Goal: Check status

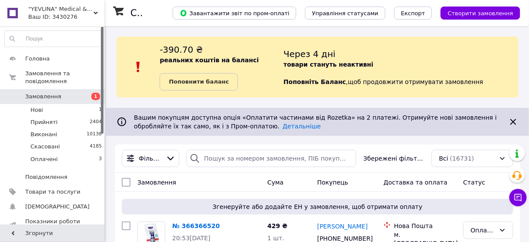
click at [213, 182] on div "Замовлення" at bounding box center [199, 182] width 130 height 16
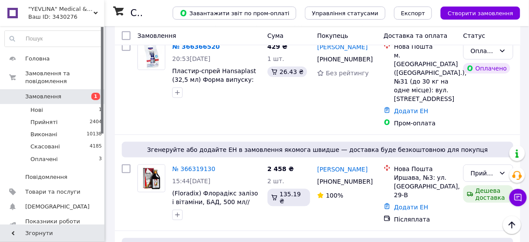
scroll to position [181, 0]
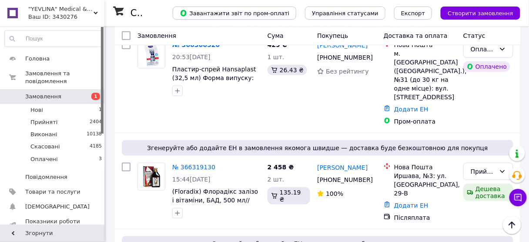
click at [43, 15] on div "Ваш ID: 3430276" at bounding box center [66, 17] width 76 height 8
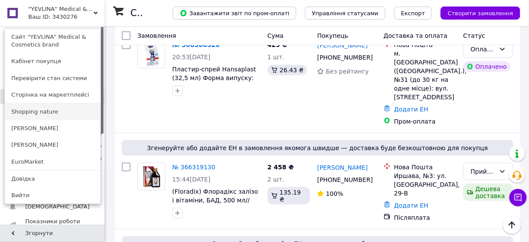
click at [72, 109] on link "Shopping nature" at bounding box center [53, 111] width 96 height 17
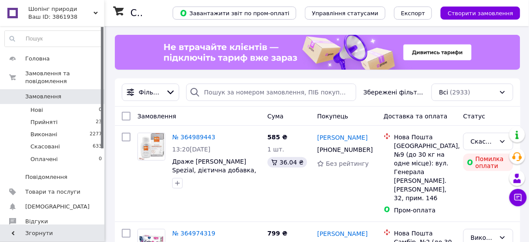
click at [37, 10] on span "Шопінг природи" at bounding box center [60, 9] width 65 height 8
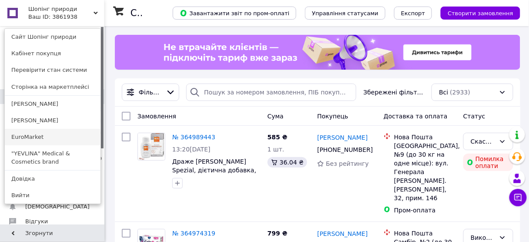
click at [71, 141] on link "EuroMarket" at bounding box center [53, 137] width 96 height 17
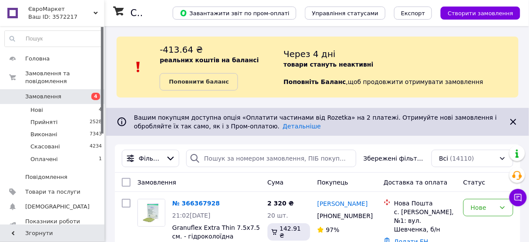
click at [219, 176] on div "Замовлення" at bounding box center [199, 182] width 130 height 16
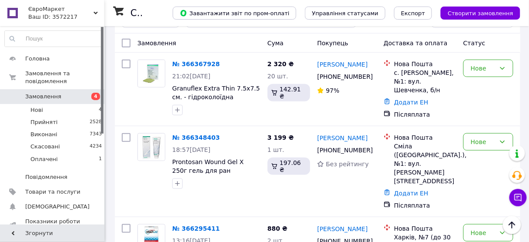
scroll to position [125, 0]
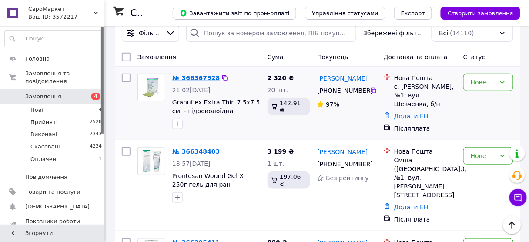
click at [197, 78] on link "№ 366367928" at bounding box center [195, 77] width 47 height 7
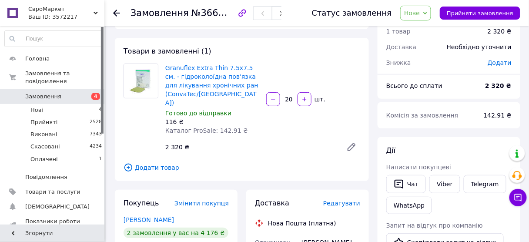
scroll to position [111, 0]
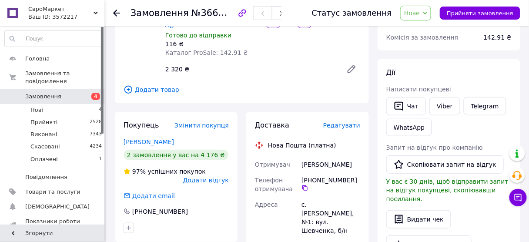
click at [115, 10] on icon at bounding box center [116, 13] width 7 height 7
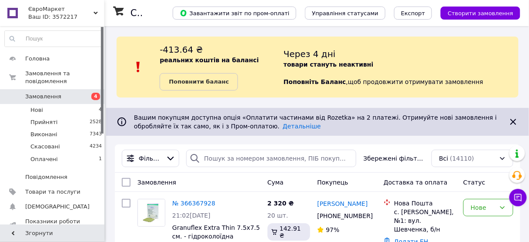
click at [242, 180] on div "Замовлення" at bounding box center [199, 182] width 130 height 16
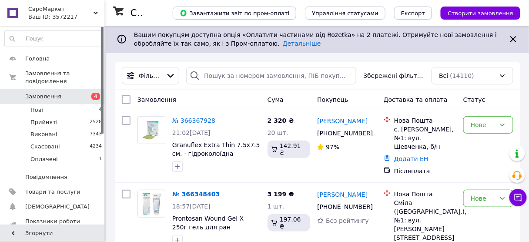
scroll to position [83, 0]
